Goal: Feedback & Contribution: Contribute content

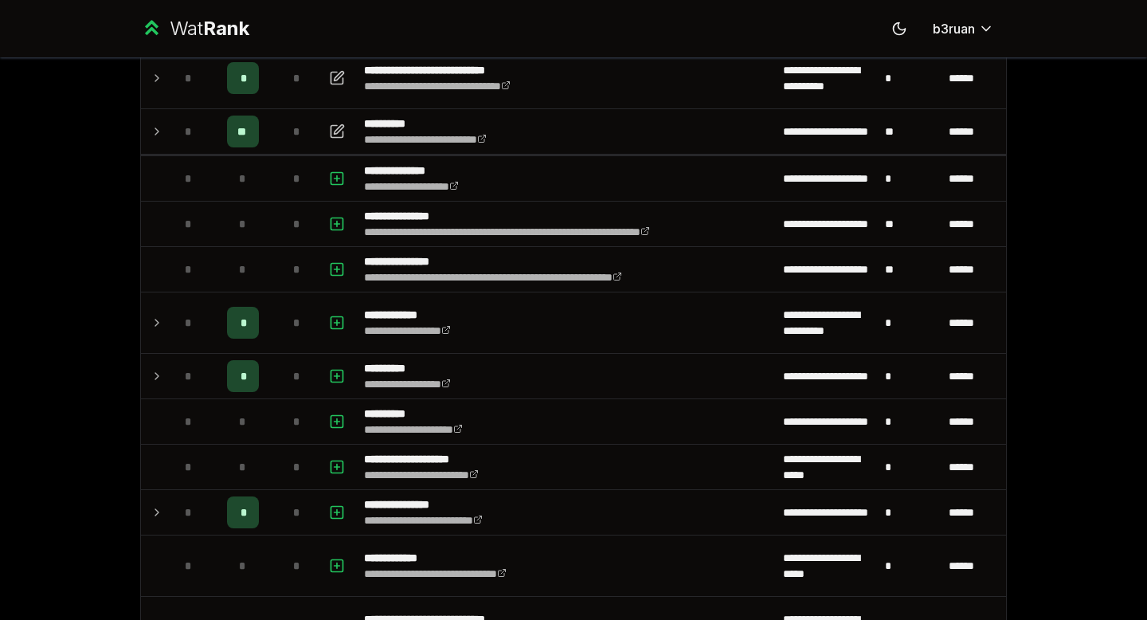
scroll to position [1823, 0]
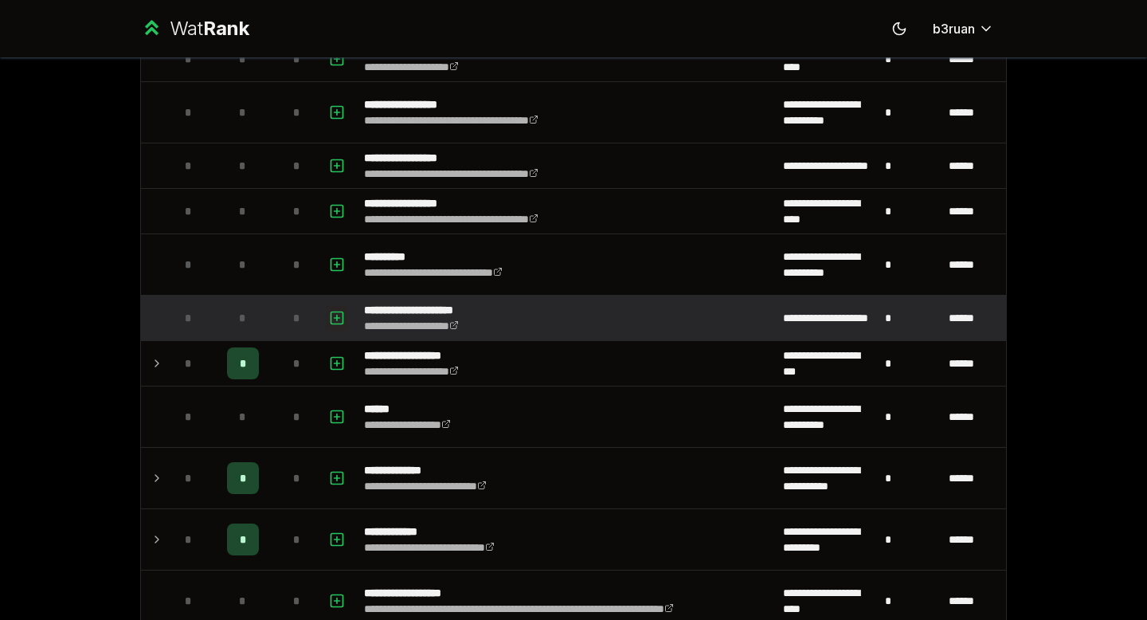
click at [339, 312] on icon "button" at bounding box center [337, 317] width 16 height 19
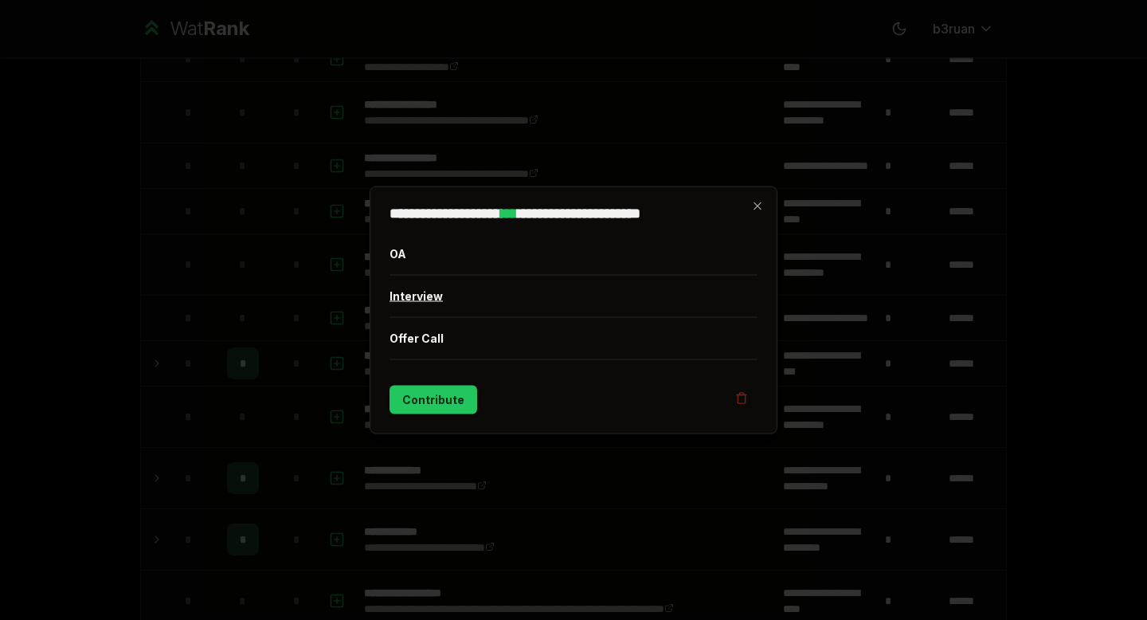
click at [413, 295] on button "Interview" at bounding box center [574, 296] width 368 height 41
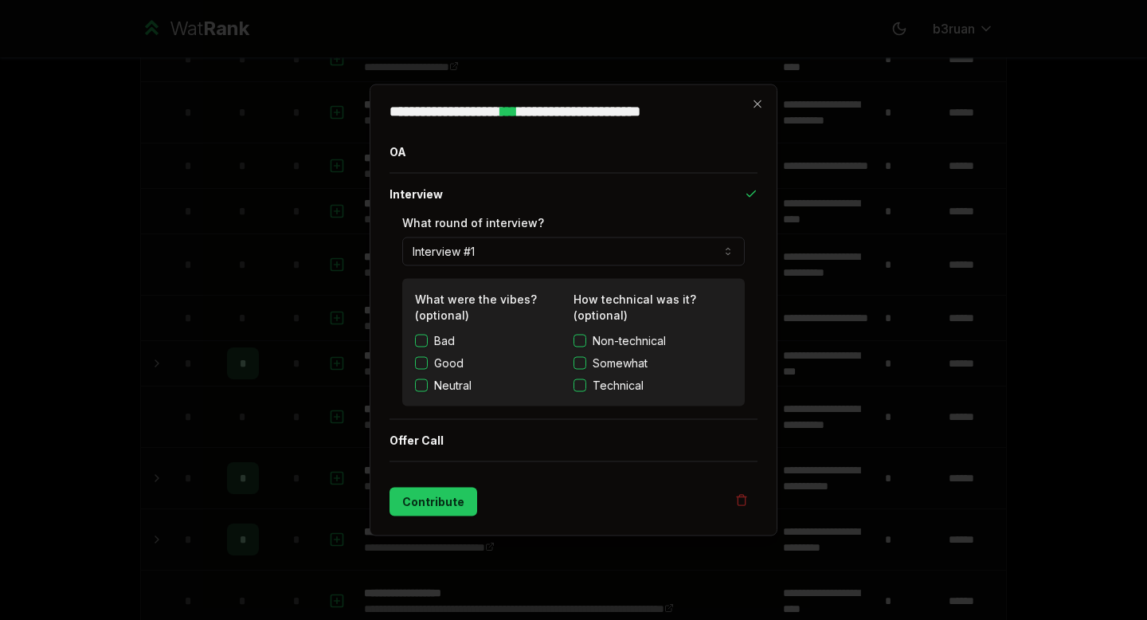
click at [419, 358] on button "Good" at bounding box center [421, 363] width 13 height 13
click at [577, 340] on button "Non-technical" at bounding box center [580, 341] width 13 height 13
click at [457, 503] on button "Contribute" at bounding box center [434, 502] width 88 height 29
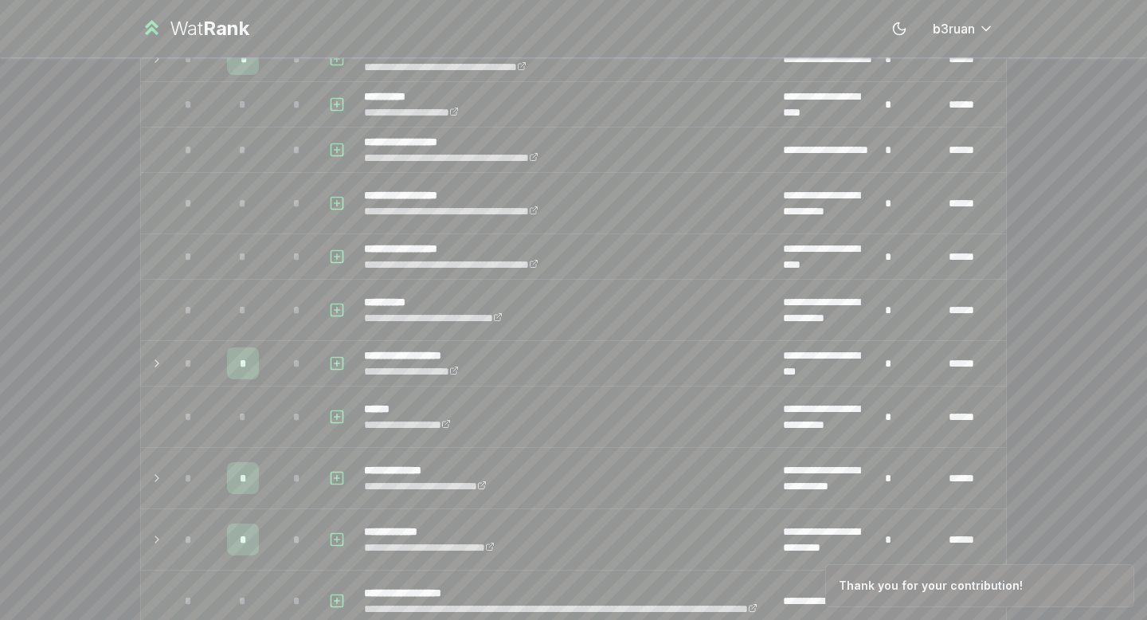
scroll to position [0, 0]
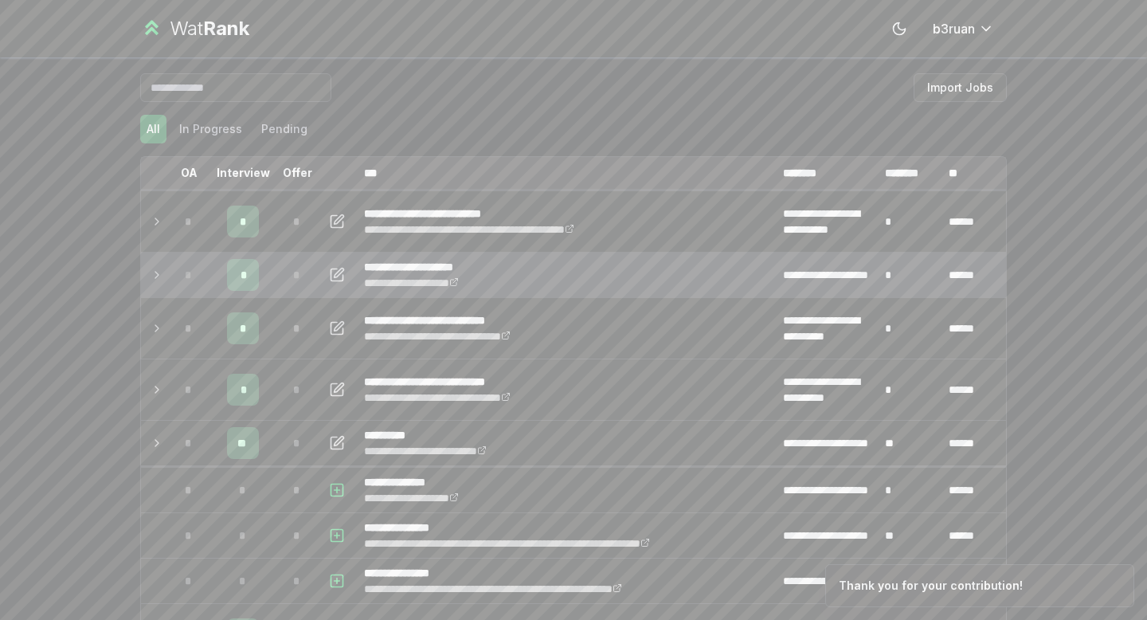
click at [156, 271] on icon at bounding box center [157, 274] width 13 height 19
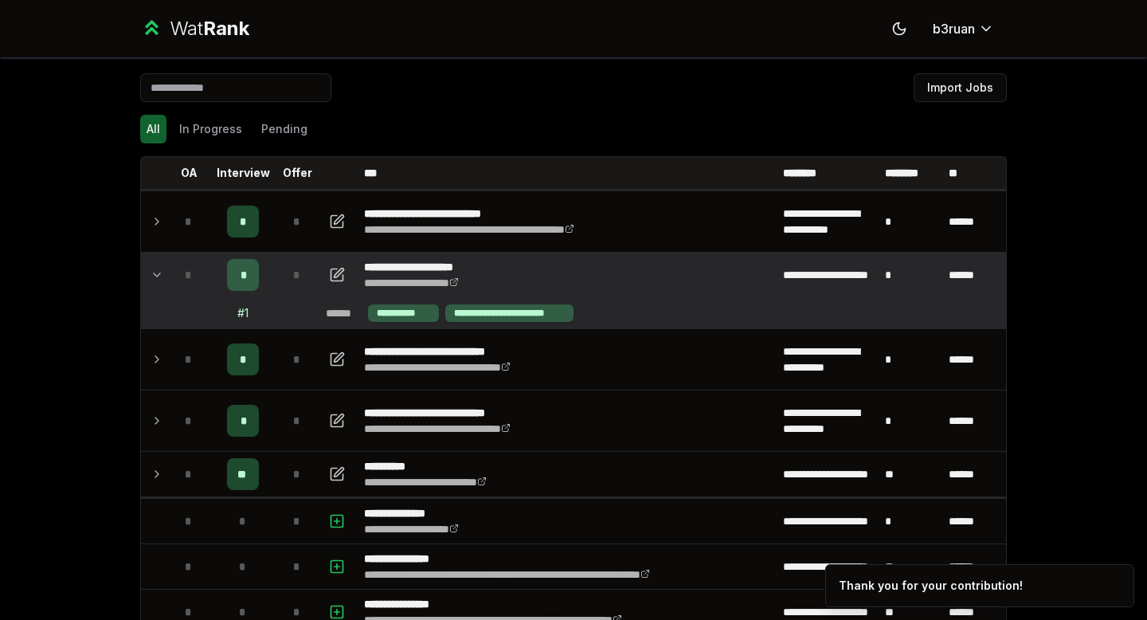
click at [156, 271] on icon at bounding box center [157, 274] width 13 height 19
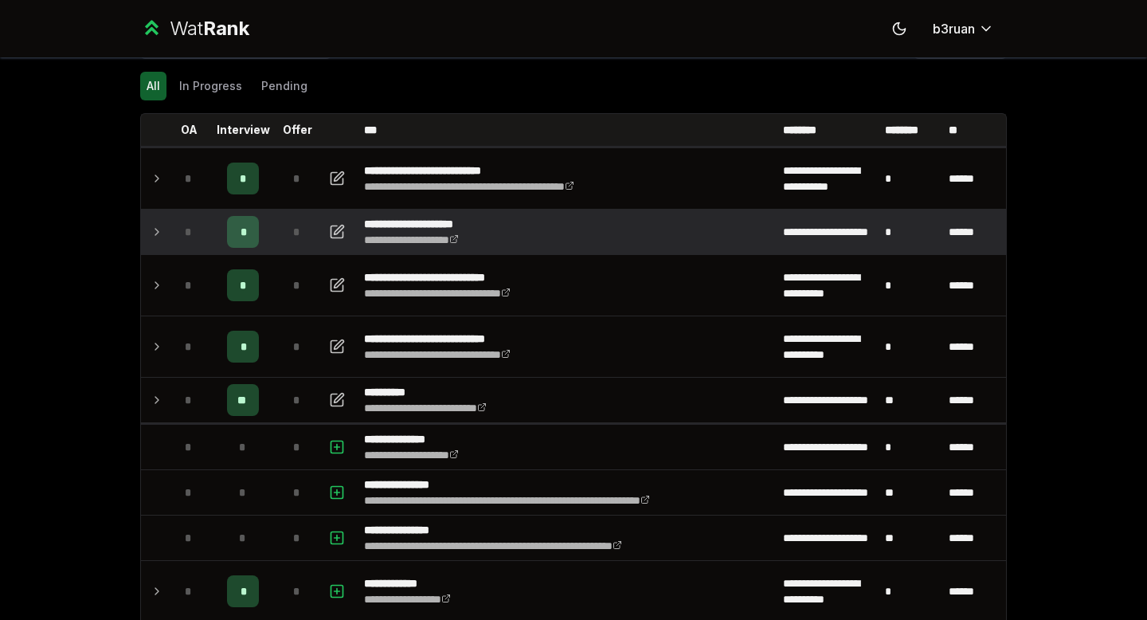
scroll to position [44, 0]
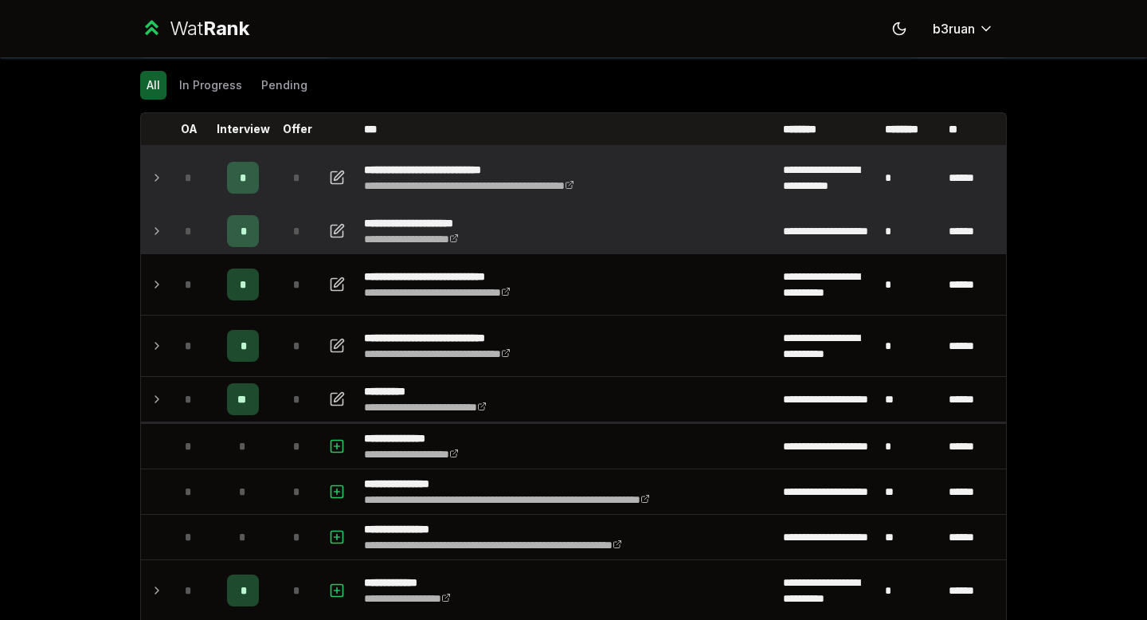
click at [162, 177] on icon at bounding box center [157, 177] width 13 height 19
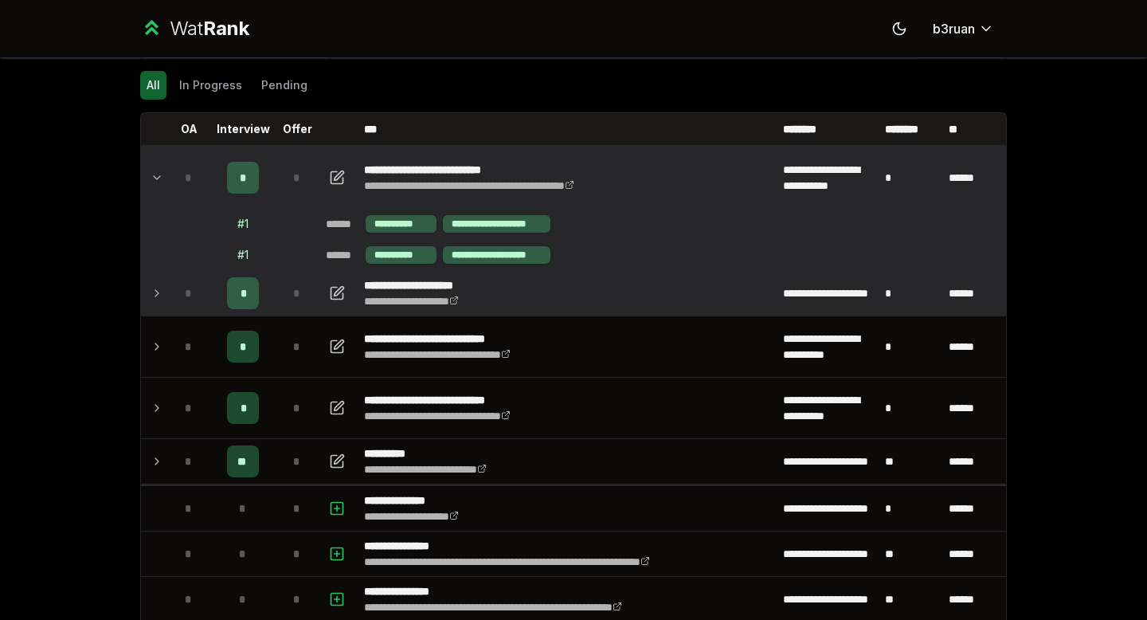
click at [162, 177] on icon at bounding box center [157, 177] width 13 height 19
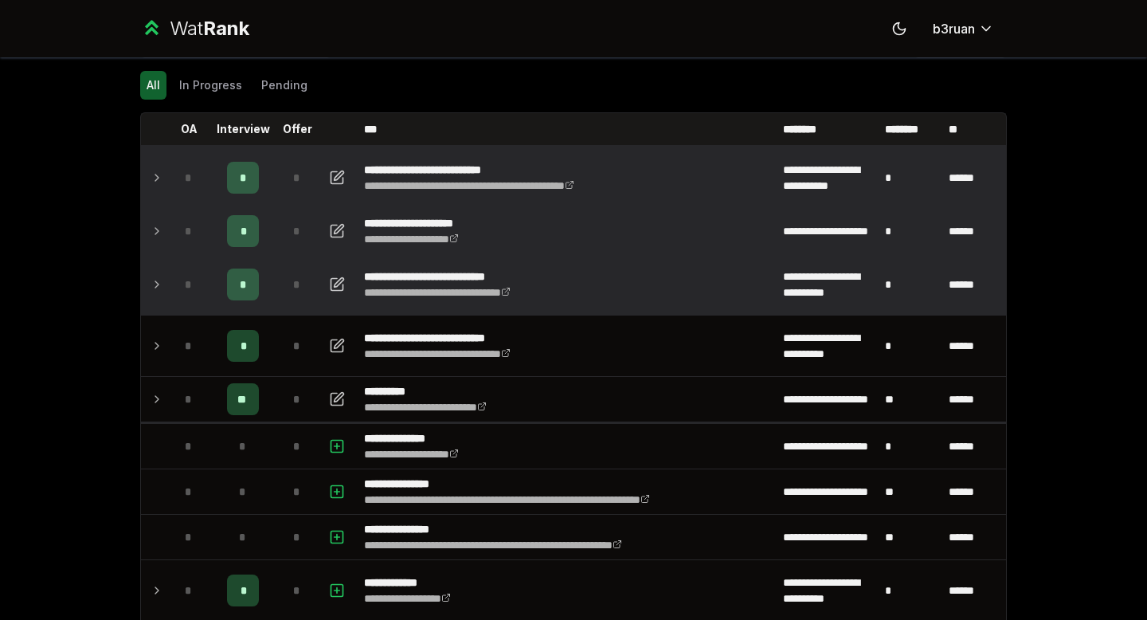
click at [154, 288] on icon at bounding box center [157, 284] width 13 height 19
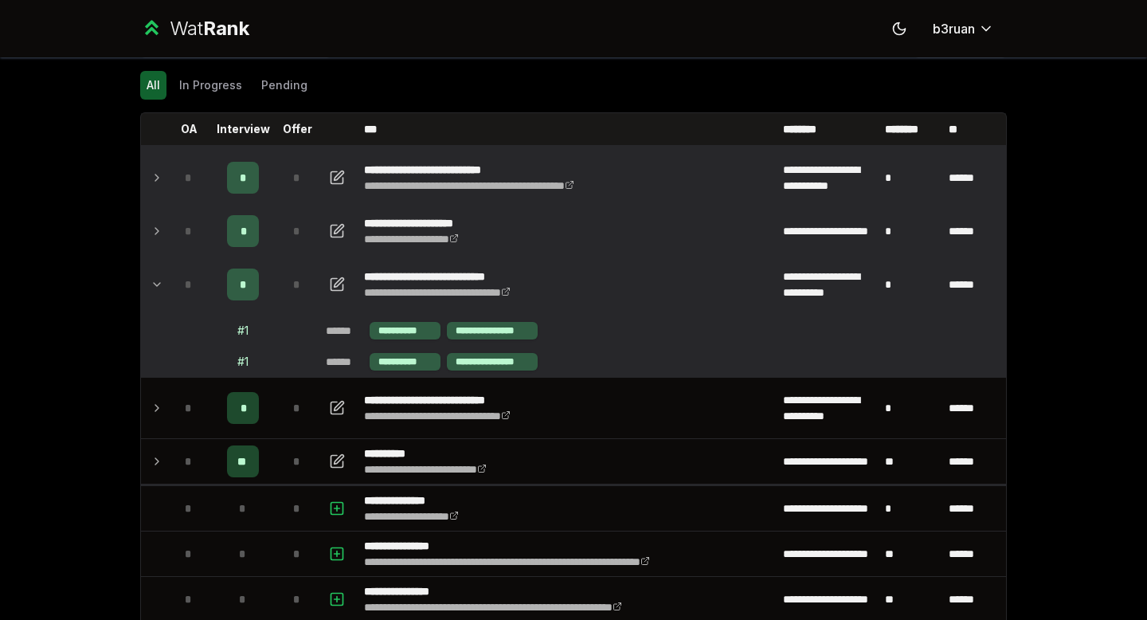
click at [154, 288] on icon at bounding box center [157, 284] width 13 height 19
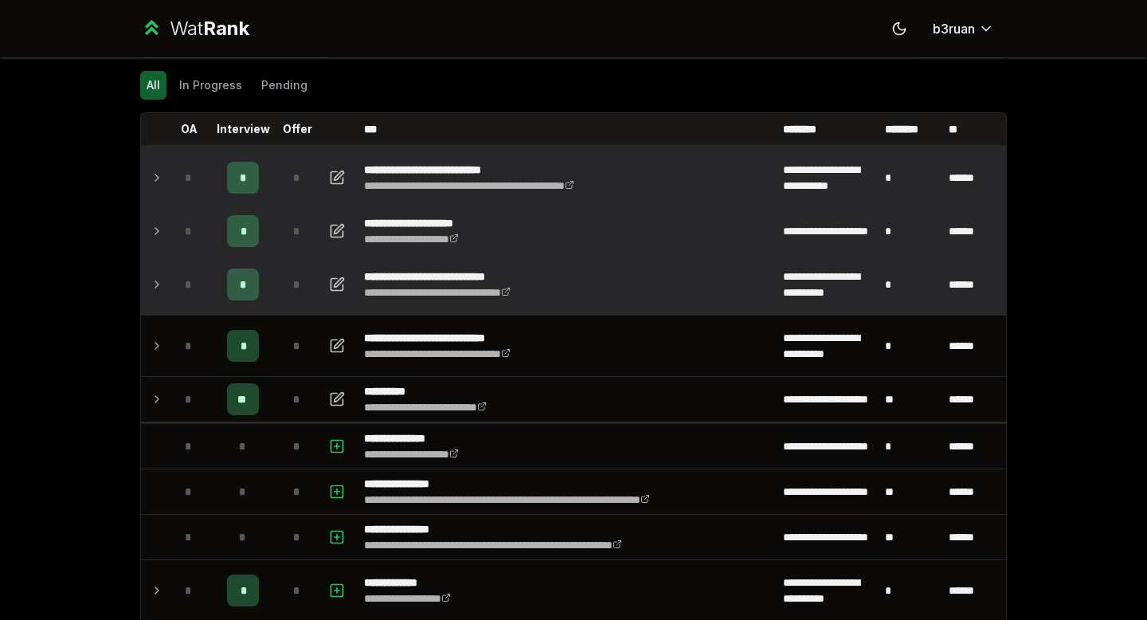
click at [156, 294] on td at bounding box center [153, 284] width 25 height 61
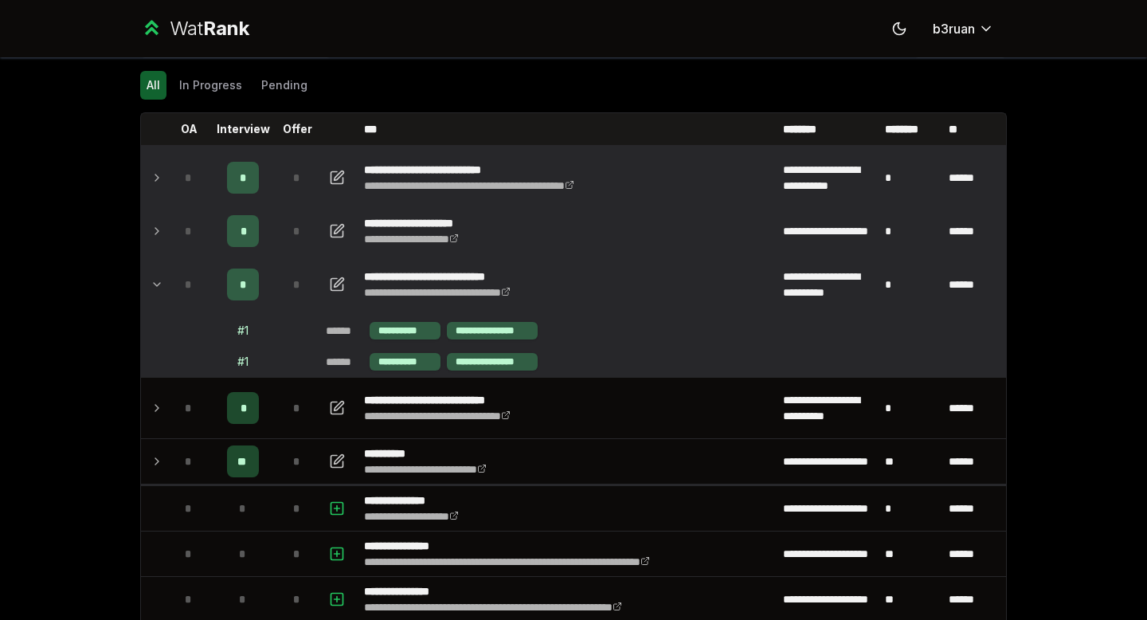
click at [156, 294] on td at bounding box center [153, 284] width 25 height 61
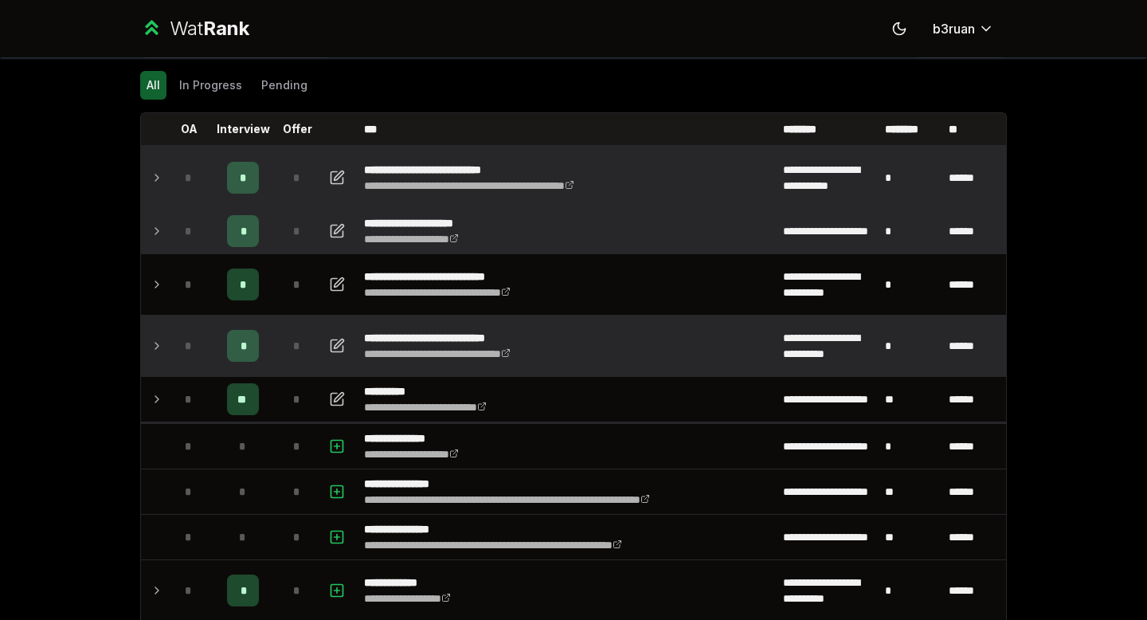
click at [150, 351] on td at bounding box center [153, 345] width 25 height 61
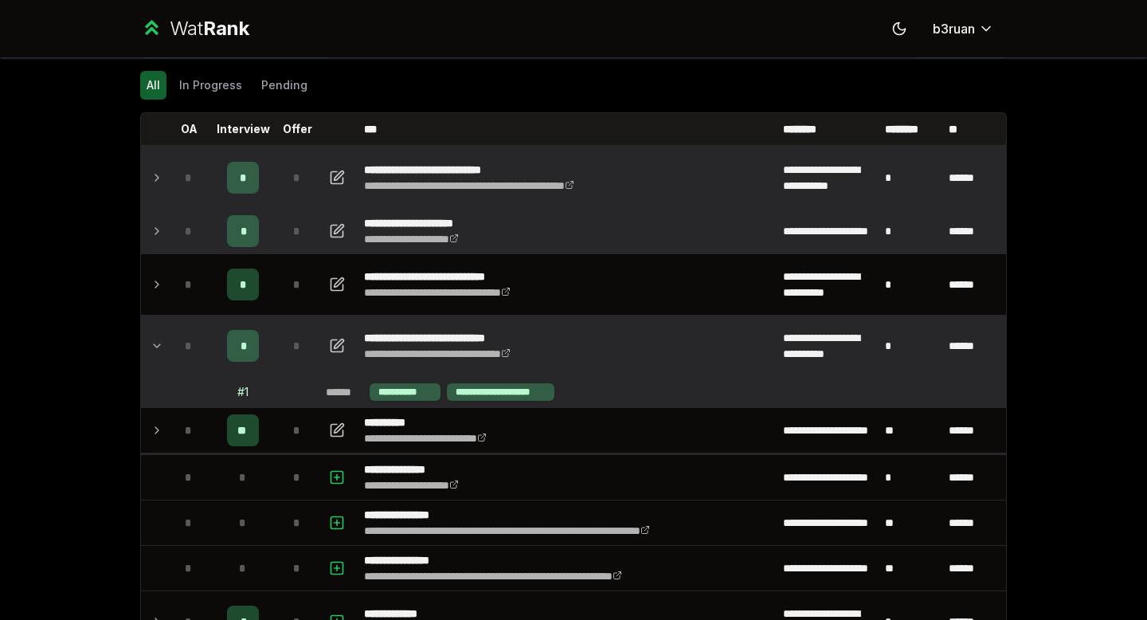
click at [150, 351] on td at bounding box center [153, 345] width 25 height 61
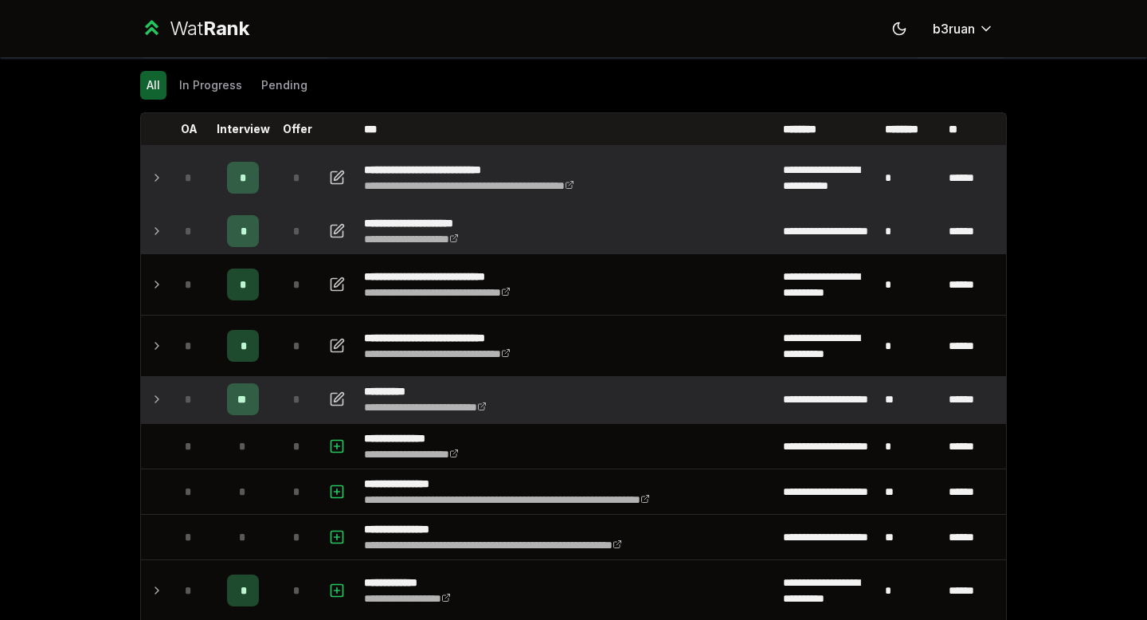
click at [143, 383] on td at bounding box center [153, 399] width 25 height 45
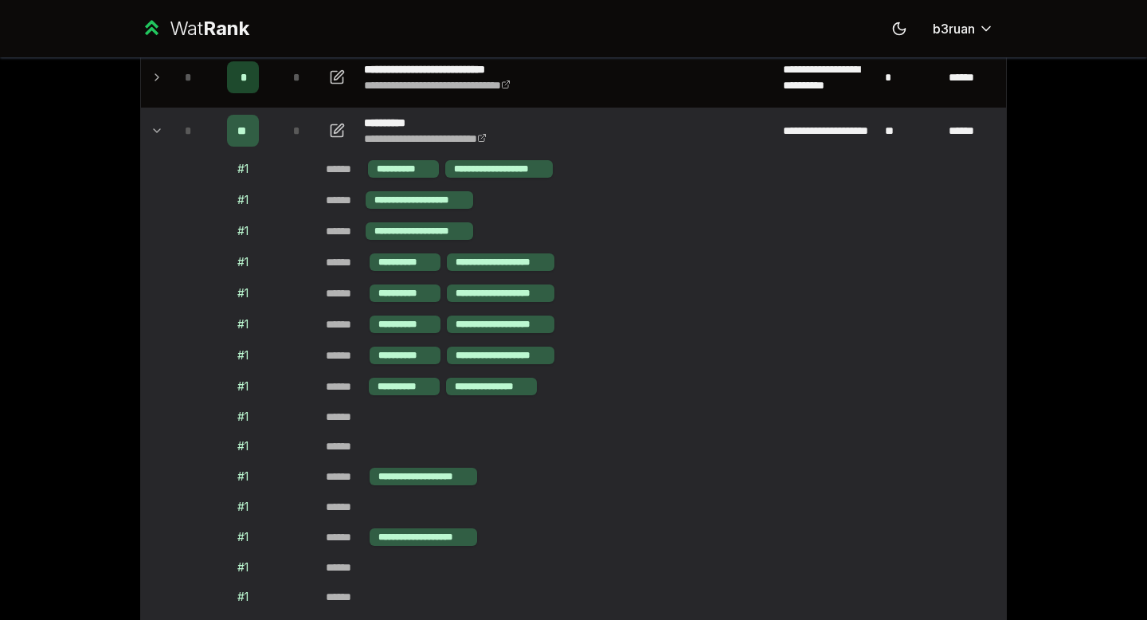
scroll to position [302, 0]
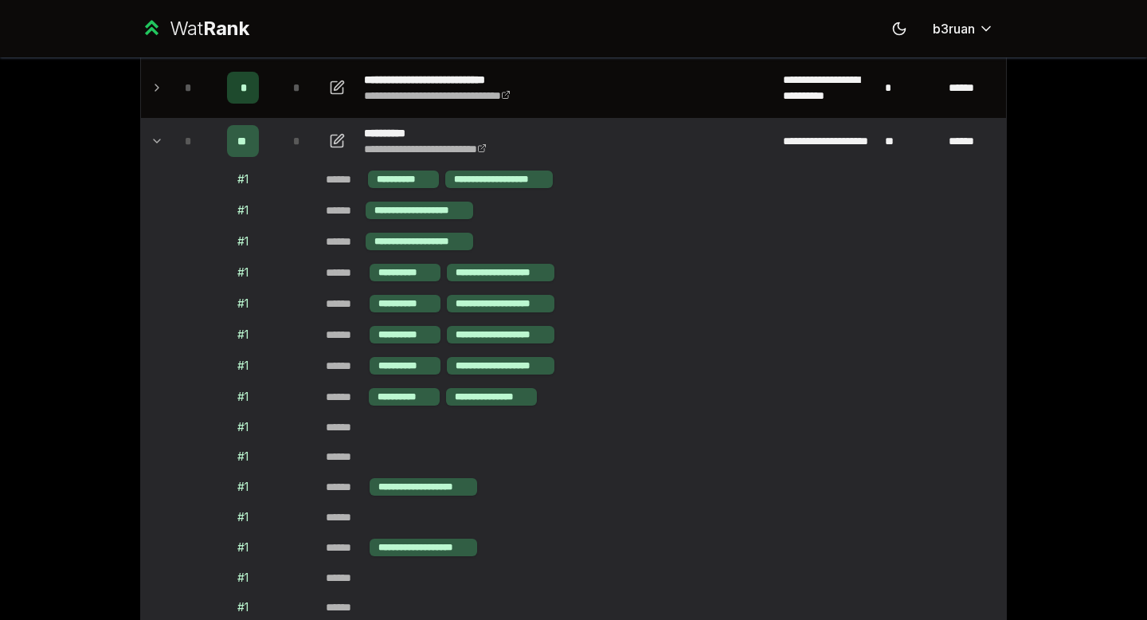
click at [153, 136] on icon at bounding box center [157, 140] width 13 height 19
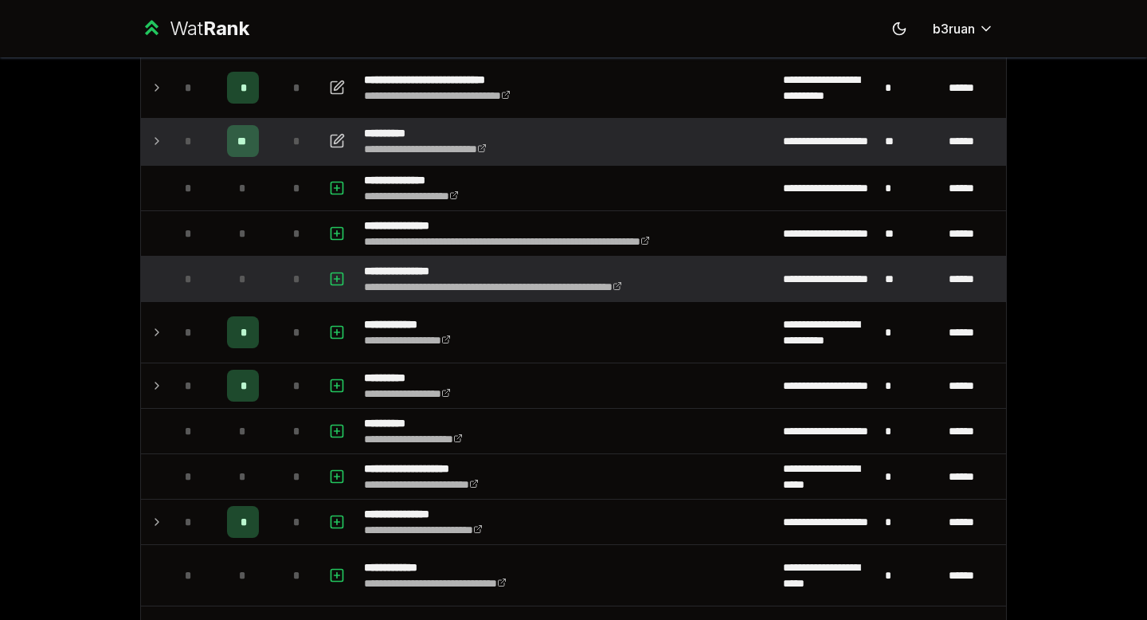
scroll to position [0, 0]
